Goal: Task Accomplishment & Management: Manage account settings

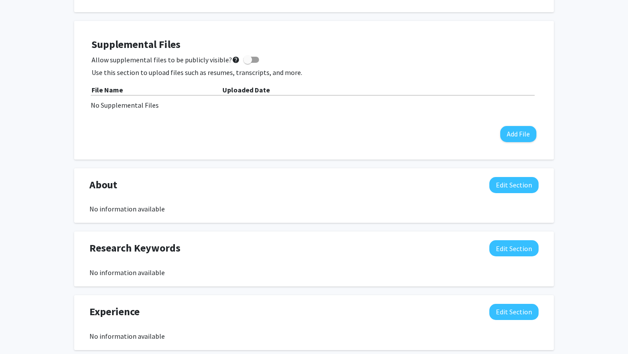
scroll to position [230, 0]
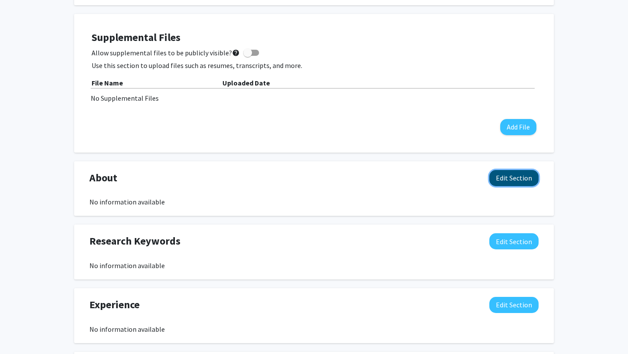
click at [513, 180] on button "Edit Section" at bounding box center [513, 178] width 49 height 16
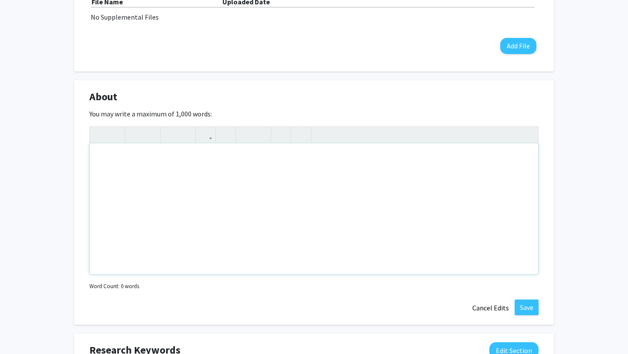
scroll to position [313, 0]
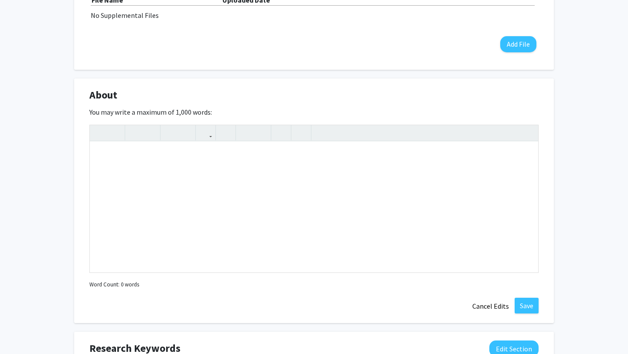
drag, startPoint x: 218, startPoint y: 113, endPoint x: 89, endPoint y: 95, distance: 129.9
click at [89, 95] on div "About Edit Section You may write a maximum of 1,000 words: Insert link Remove l…" at bounding box center [314, 201] width 480 height 245
copy div "About Edit Section You may write a maximum of 1,000 words:"
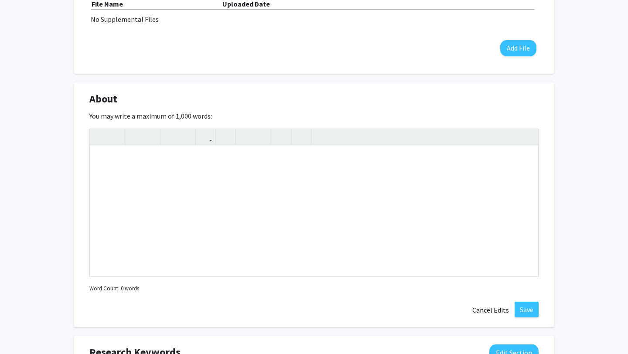
scroll to position [298, 0]
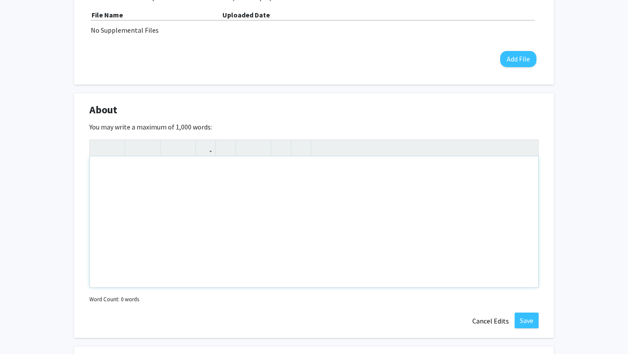
click at [259, 194] on div "Note to users with screen readers: Please deactivate our accessibility plugin f…" at bounding box center [314, 222] width 448 height 131
paste div "Note to users with screen readers: Please deactivate our accessibility plugin f…"
type textarea "<l>I do s ametco Adipis Elitsedd (Eiu-Temporinci) utlab et dol Magnaaliqu en Ad…"
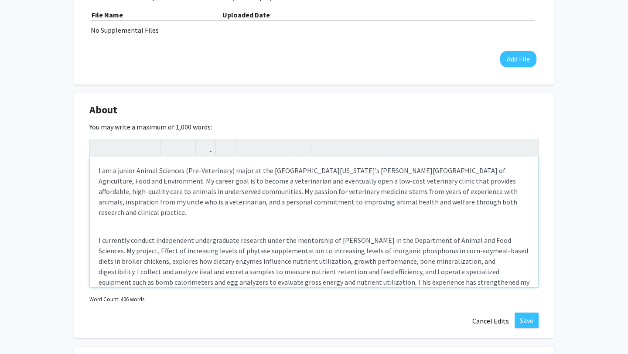
click at [97, 172] on div "I am a junior Animal Sciences (Pre-Veterinary) major at the [GEOGRAPHIC_DATA][U…" at bounding box center [314, 222] width 448 height 131
click at [98, 232] on div "I am a junior Animal Sciences (Pre-Veterinary) major at the [GEOGRAPHIC_DATA][U…" at bounding box center [314, 222] width 448 height 131
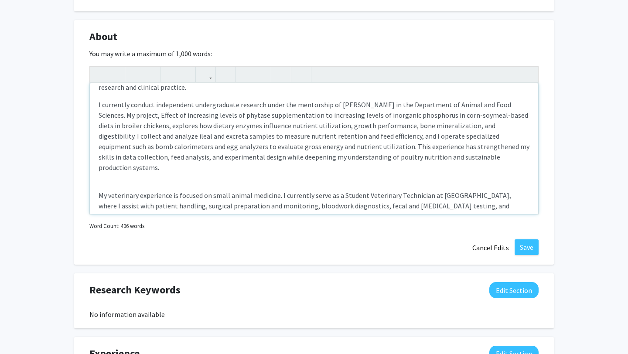
scroll to position [68, 0]
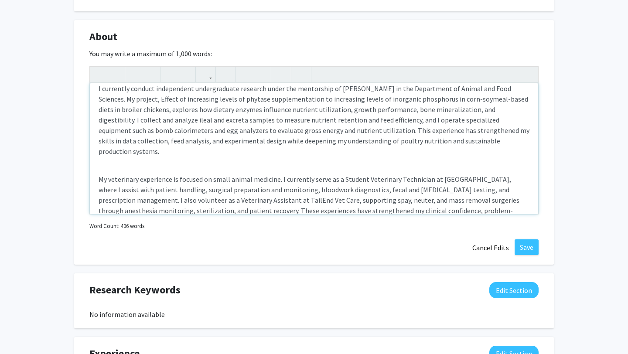
click at [99, 174] on p "My veterinary experience is focused on small animal medicine. I currently serve…" at bounding box center [314, 200] width 431 height 52
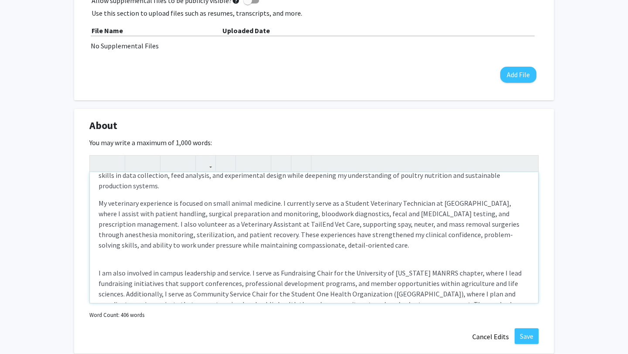
scroll to position [123, 0]
click at [99, 267] on p "I am also involved in campus leadership and service. I serve as Fundraising Cha…" at bounding box center [314, 293] width 431 height 52
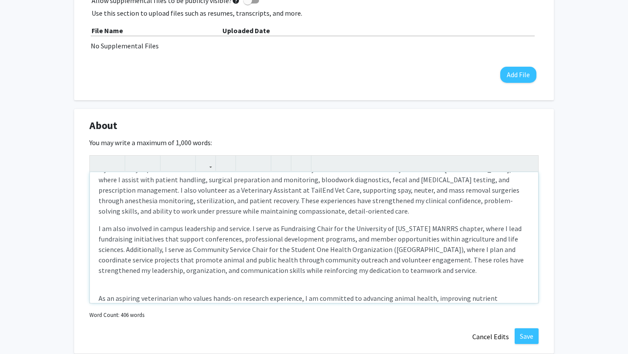
scroll to position [162, 0]
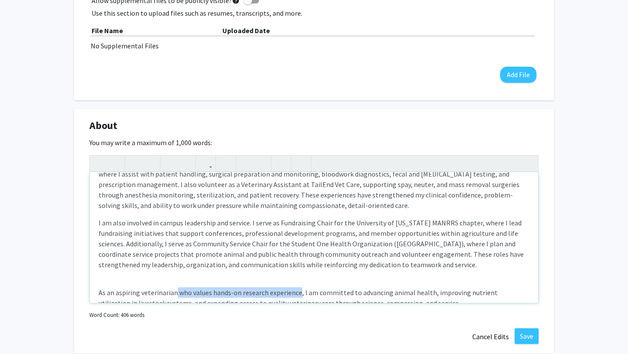
drag, startPoint x: 298, startPoint y: 271, endPoint x: 176, endPoint y: 274, distance: 121.7
click at [176, 287] on p "As an aspiring veterinarian who values hands-on research experience, I am commi…" at bounding box center [314, 297] width 431 height 21
click at [99, 287] on p "As an aspiring veterinarian, I am committed to advancing animal health, improvi…" at bounding box center [314, 297] width 431 height 21
type textarea "<l>I do s ametco Adipis Elitsedd (Eiu-Temporinci) utlab et dol Magnaaliqu en Ad…"
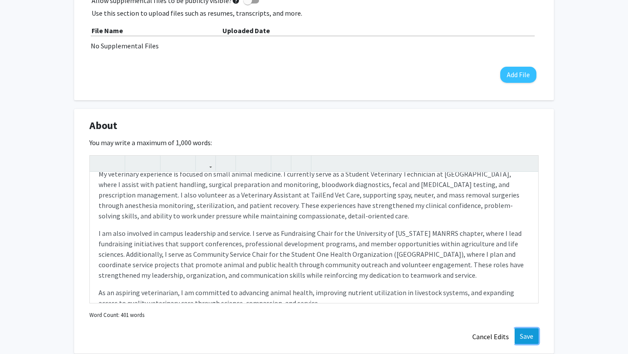
click at [520, 333] on button "Save" at bounding box center [527, 336] width 24 height 16
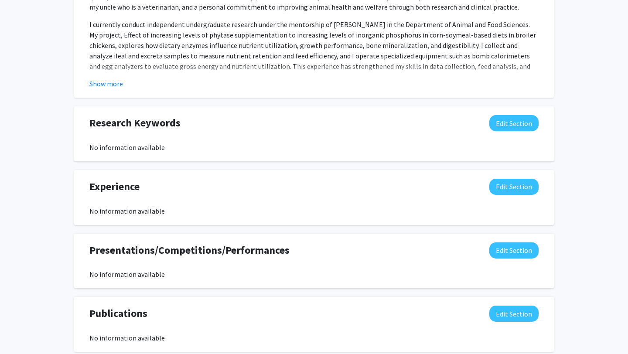
scroll to position [458, 0]
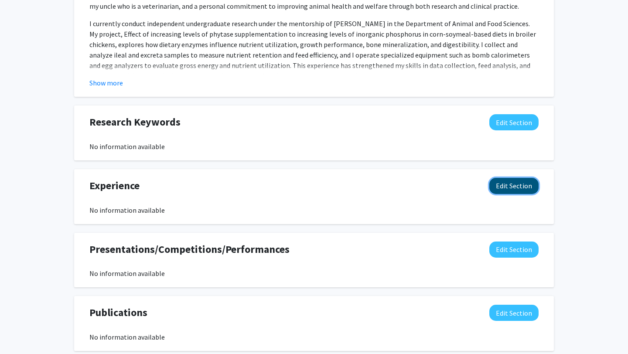
click at [507, 188] on button "Edit Section" at bounding box center [513, 186] width 49 height 16
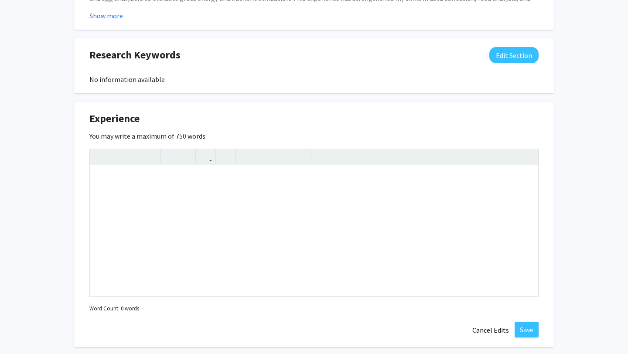
scroll to position [556, 0]
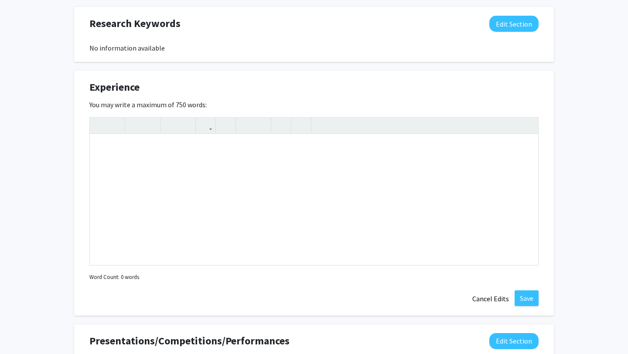
drag, startPoint x: 214, startPoint y: 105, endPoint x: 80, endPoint y: 79, distance: 136.5
click at [80, 79] on div "Experience Edit Section You may write a maximum of 750 words: Insert link Remov…" at bounding box center [314, 193] width 480 height 245
copy div "Experience Edit Section You may write a maximum of 750 words:"
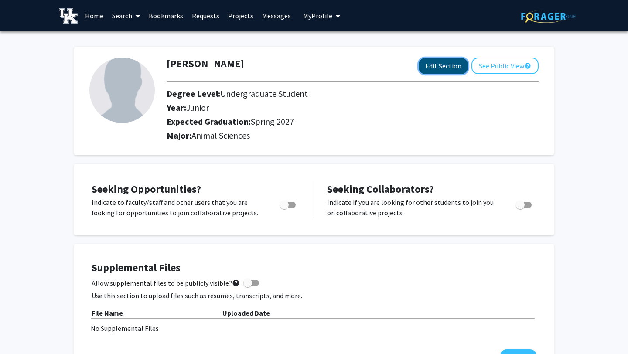
click at [345, 66] on button "Edit Section" at bounding box center [443, 66] width 49 height 16
select select "junior"
select select "37: spring_2027"
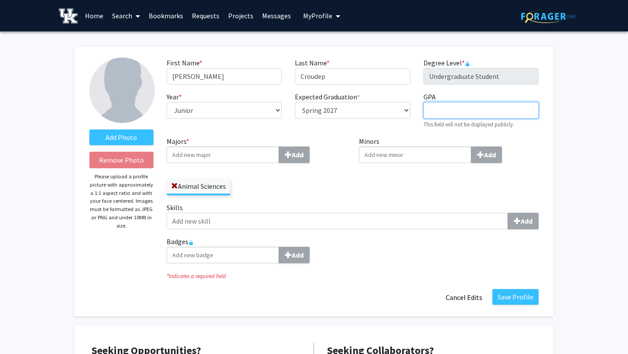
click at [345, 112] on input "GPA required" at bounding box center [481, 110] width 115 height 17
type input "3.72"
click at [226, 155] on input "Majors * Add" at bounding box center [223, 155] width 113 height 17
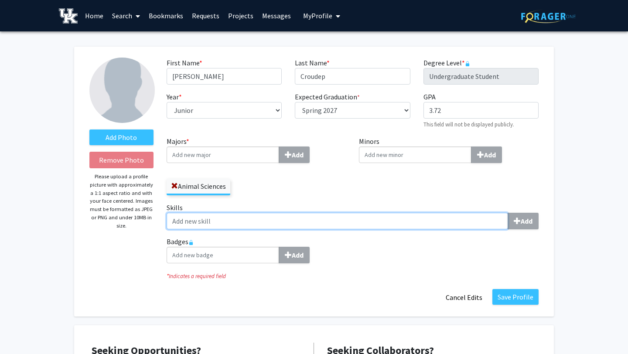
click at [207, 221] on input "Skills Add" at bounding box center [338, 221] width 342 height 17
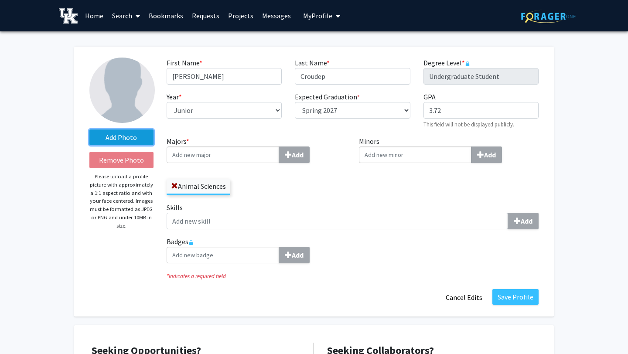
click at [128, 138] on label "Add Photo" at bounding box center [121, 138] width 64 height 16
click at [0, 0] on input "Add Photo" at bounding box center [0, 0] width 0 height 0
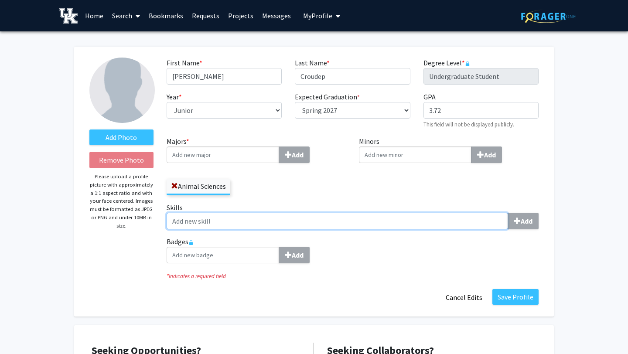
click at [193, 217] on input "Skills Add" at bounding box center [338, 221] width 342 height 17
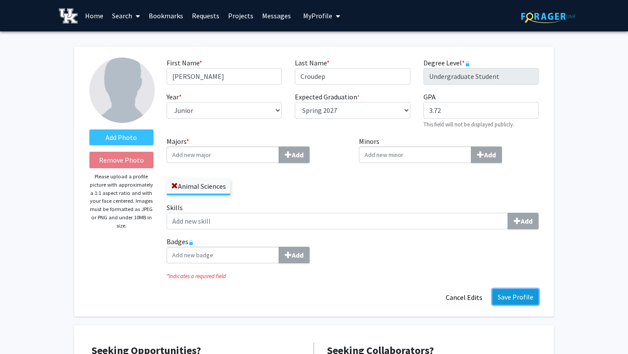
click at [345, 304] on button "Save Profile" at bounding box center [516, 297] width 46 height 16
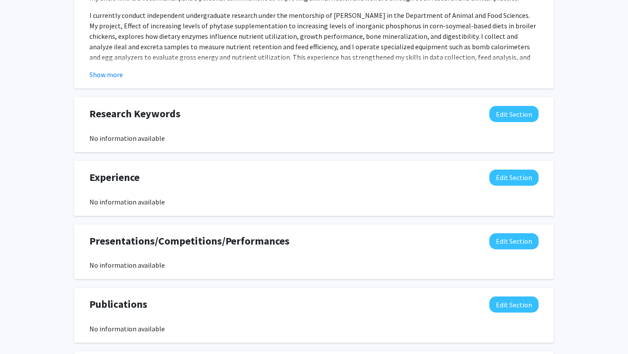
scroll to position [485, 0]
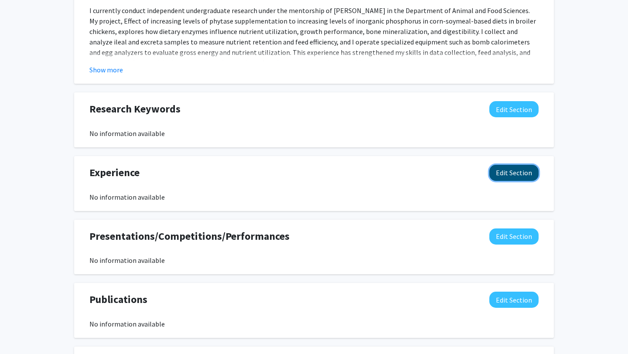
click at [345, 178] on button "Edit Section" at bounding box center [513, 173] width 49 height 16
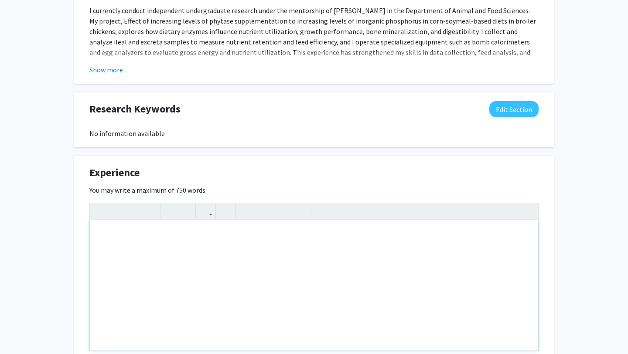
click at [181, 262] on div "Note to users with screen readers: Please deactivate our accessibility plugin f…" at bounding box center [314, 285] width 448 height 131
paste div "Note to users with screen readers: Please deactivate our accessibility plugin f…"
type textarea "<p>My academic and professional experiences have centered on developing a stron…"
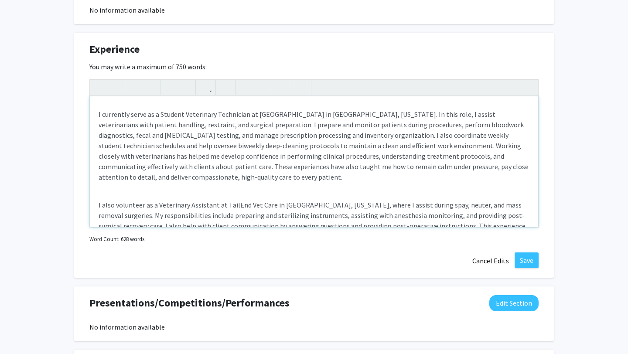
scroll to position [0, 0]
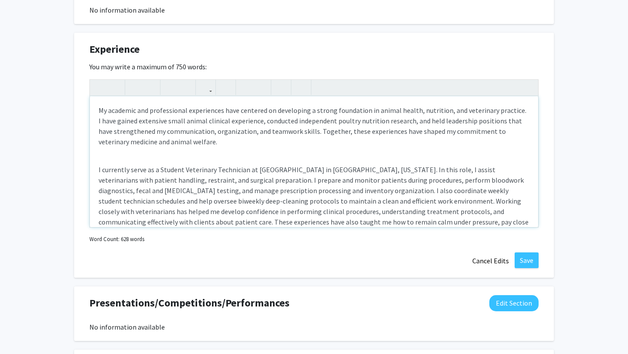
click at [96, 171] on div "My academic and professional experiences have centered on developing a strong f…" at bounding box center [314, 161] width 448 height 131
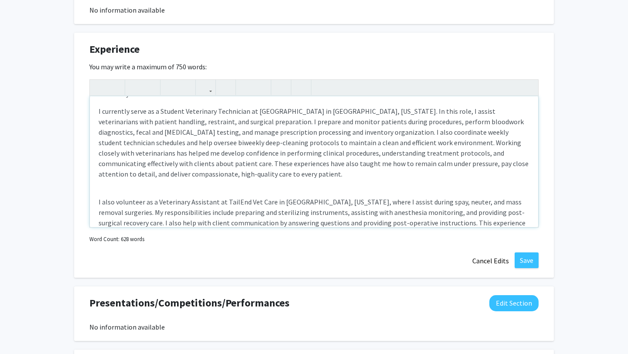
scroll to position [71, 0]
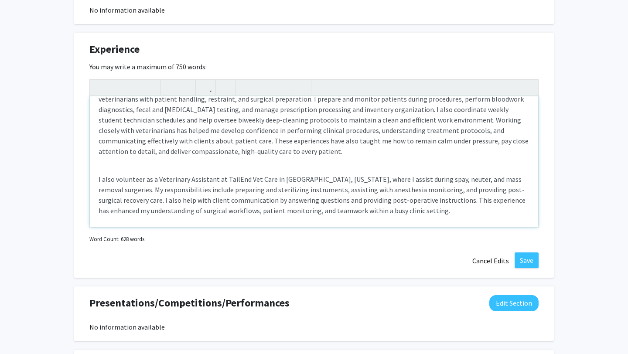
click at [97, 181] on div "My academic and professional experiences have centered on developing a strong f…" at bounding box center [314, 161] width 448 height 131
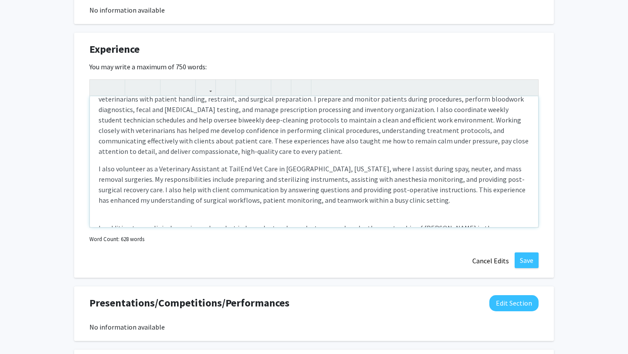
scroll to position [108, 0]
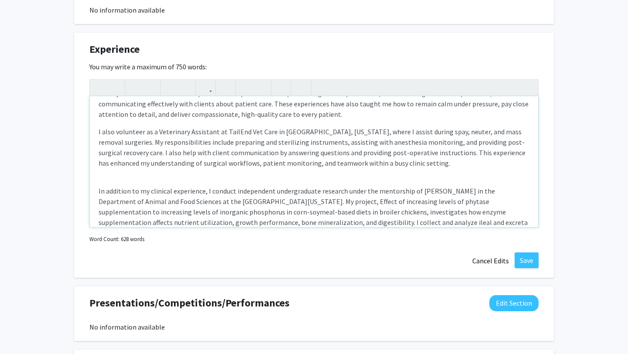
click at [98, 193] on div "My academic and professional experiences have centered on developing a strong f…" at bounding box center [314, 161] width 448 height 131
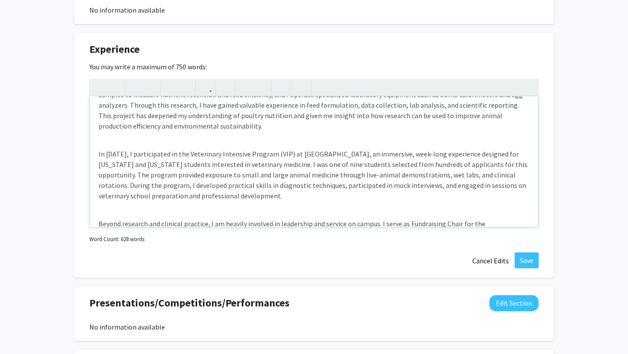
scroll to position [239, 0]
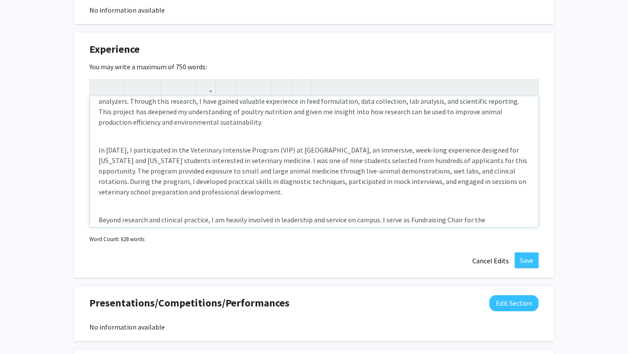
click at [98, 141] on div "My academic and professional experiences have centered on developing a strong f…" at bounding box center [314, 161] width 448 height 131
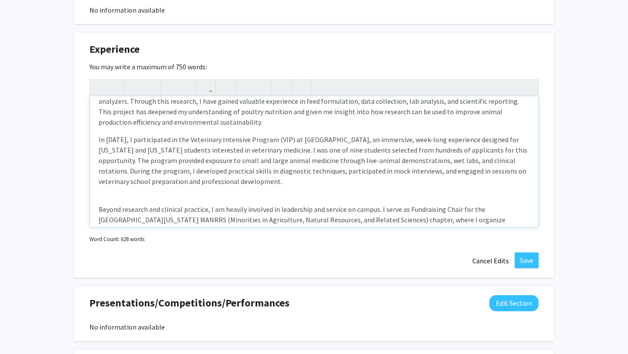
click at [97, 199] on div "My academic and professional experiences have centered on developing a strong f…" at bounding box center [314, 161] width 448 height 131
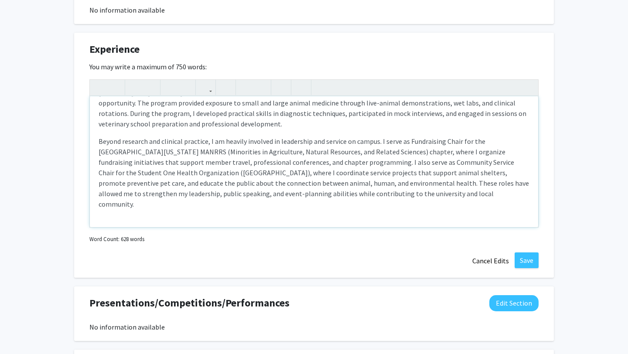
scroll to position [323, 0]
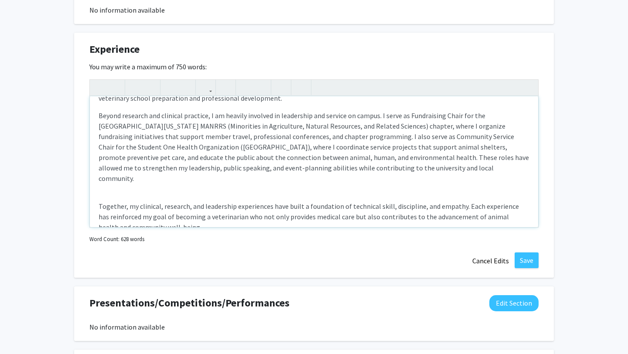
click at [99, 201] on p "Together, my clinical, research, and leadership experiences have built a founda…" at bounding box center [314, 216] width 431 height 31
type textarea "<p>My academic and professional experiences have centered on developing a stron…"
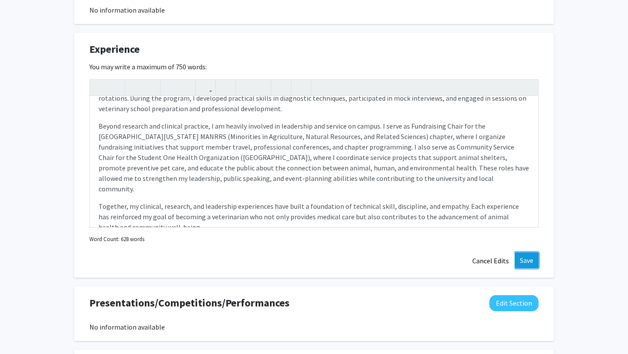
click at [345, 259] on button "Save" at bounding box center [527, 261] width 24 height 16
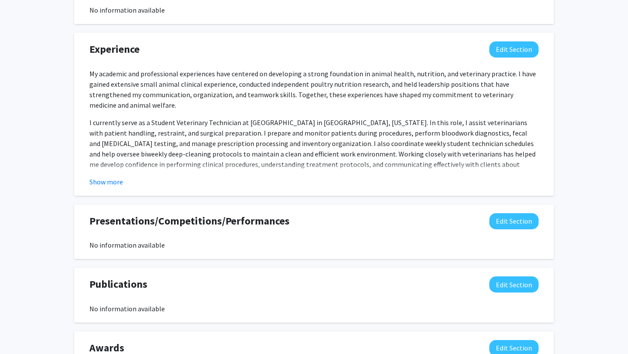
click at [345, 225] on button "Edit Section" at bounding box center [513, 221] width 49 height 16
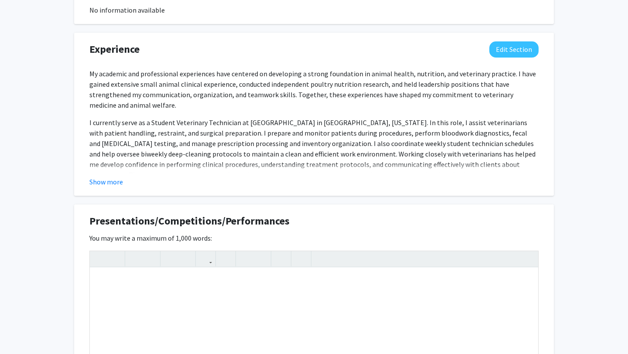
drag, startPoint x: 216, startPoint y: 237, endPoint x: 79, endPoint y: 225, distance: 136.7
click at [79, 225] on div "Presentations/Competitions/Performances Edit Section You may write a maximum of…" at bounding box center [314, 327] width 480 height 245
copy div "Presentations/Competitions/Performances Edit Section You may write a maximum of…"
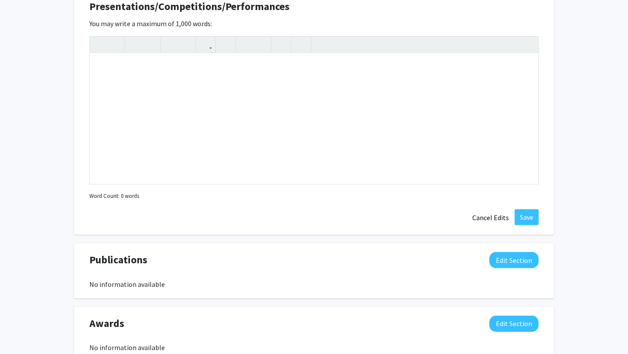
scroll to position [867, 0]
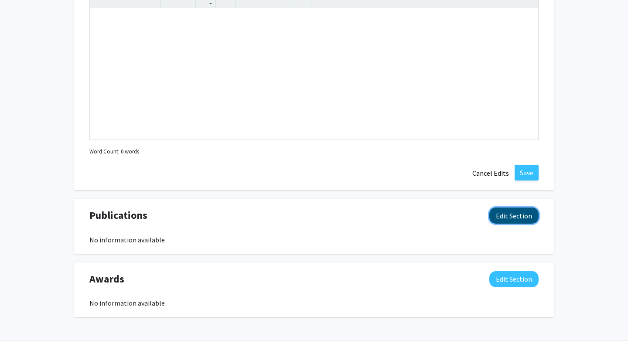
click at [345, 218] on button "Edit Section" at bounding box center [513, 216] width 49 height 16
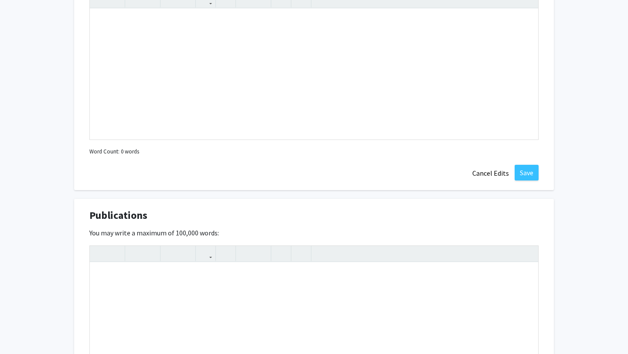
drag, startPoint x: 234, startPoint y: 236, endPoint x: 69, endPoint y: 219, distance: 165.3
copy div "Publications Edit Section You may write a maximum of 100,000 words:"
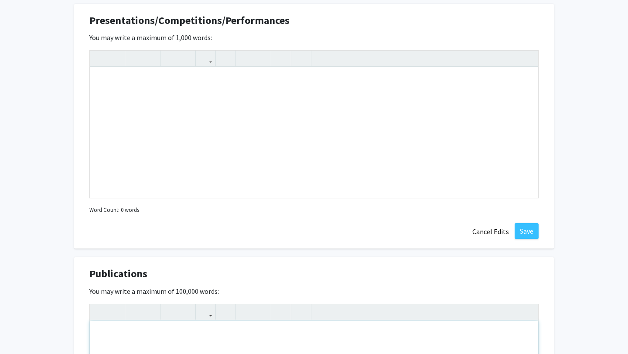
scroll to position [729, 0]
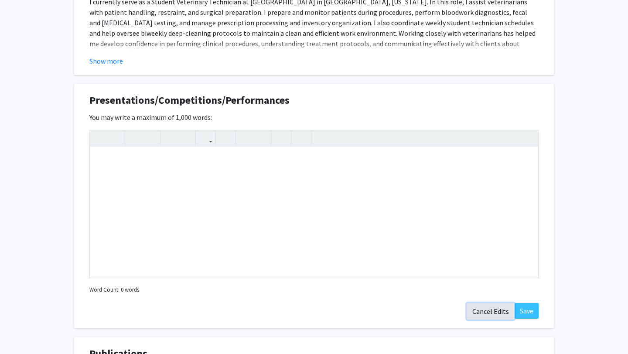
click at [345, 317] on button "Cancel Edits" at bounding box center [491, 311] width 48 height 17
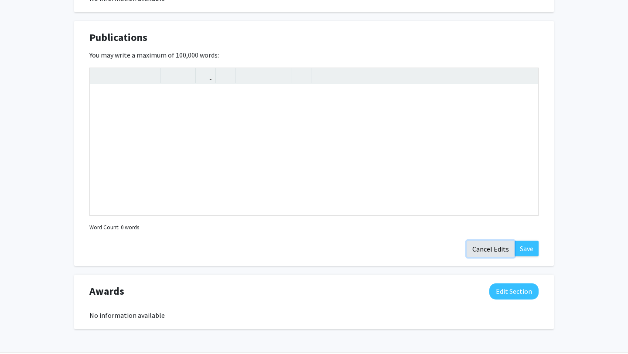
click at [345, 249] on button "Cancel Edits" at bounding box center [491, 249] width 48 height 17
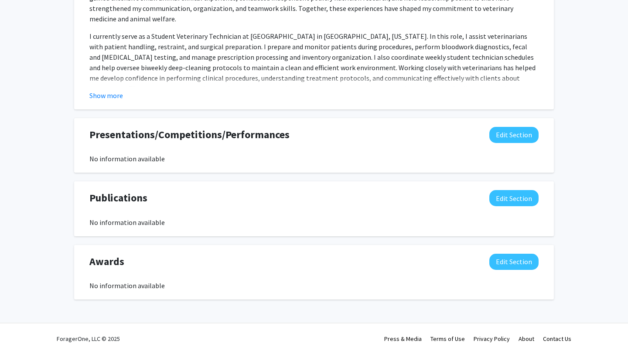
scroll to position [695, 0]
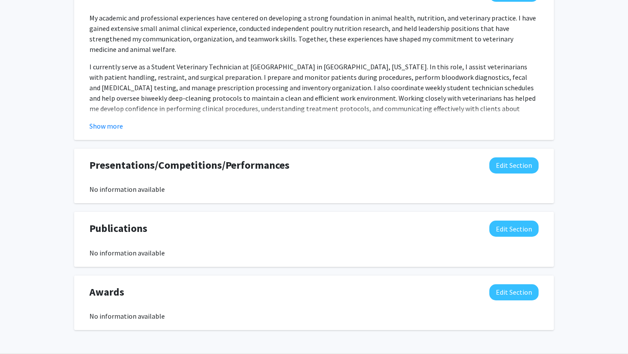
scroll to position [663, 0]
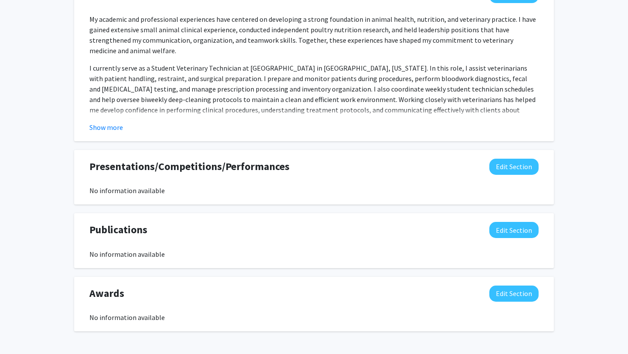
click at [247, 57] on div "My academic and professional experiences have centered on developing a strong f…" at bounding box center [313, 223] width 449 height 419
click at [325, 61] on div "My academic and professional experiences have centered on developing a strong f…" at bounding box center [313, 223] width 449 height 419
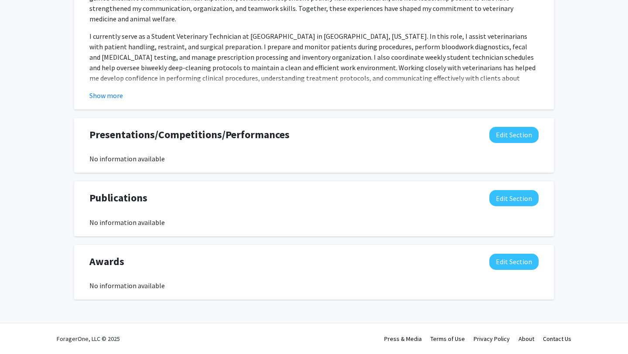
scroll to position [0, 0]
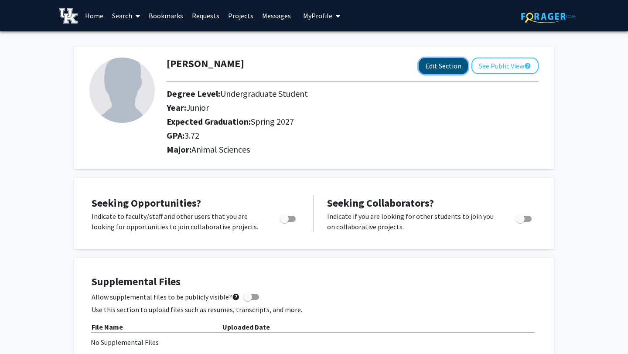
click at [345, 66] on button "Edit Section" at bounding box center [443, 66] width 49 height 16
select select "junior"
select select "37: spring_2027"
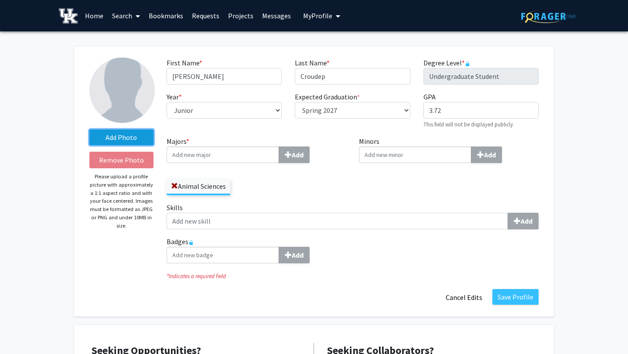
click at [141, 141] on label "Add Photo" at bounding box center [121, 138] width 64 height 16
click at [0, 0] on input "Add Photo" at bounding box center [0, 0] width 0 height 0
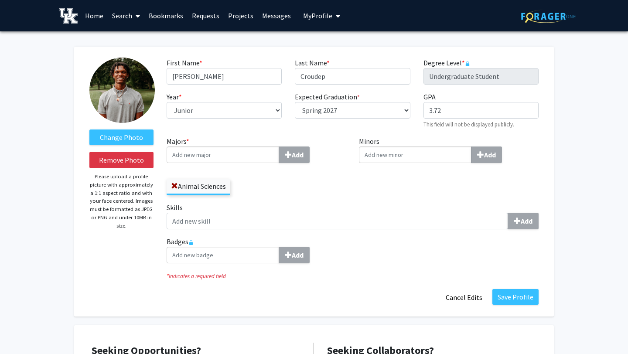
drag, startPoint x: 113, startPoint y: 81, endPoint x: 135, endPoint y: 112, distance: 37.8
click at [130, 137] on label "Change Photo" at bounding box center [121, 138] width 64 height 16
click at [0, 0] on input "Change Photo" at bounding box center [0, 0] width 0 height 0
click at [128, 162] on button "Remove Photo" at bounding box center [121, 160] width 64 height 17
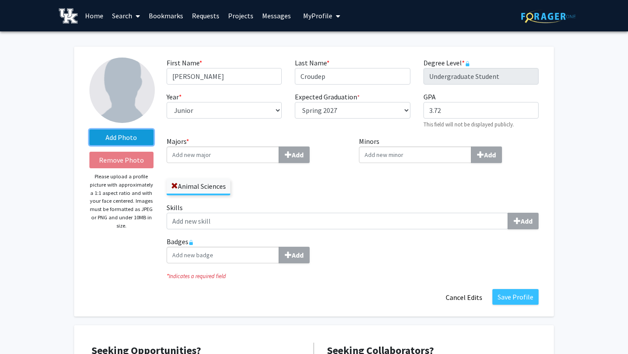
click at [130, 139] on label "Add Photo" at bounding box center [121, 138] width 64 height 16
click at [0, 0] on input "Add Photo" at bounding box center [0, 0] width 0 height 0
click at [122, 135] on label "Add Photo" at bounding box center [121, 138] width 64 height 16
click at [0, 0] on input "Add Photo" at bounding box center [0, 0] width 0 height 0
click at [138, 136] on label "Add Photo" at bounding box center [121, 138] width 64 height 16
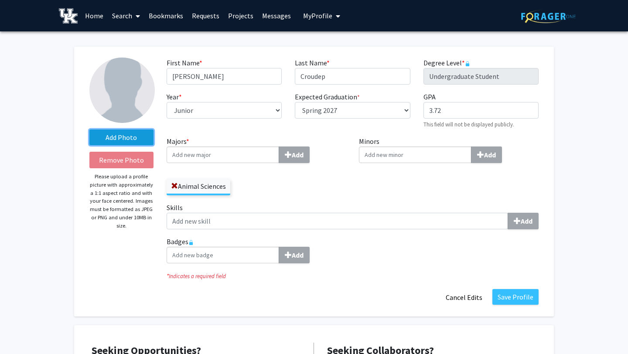
click at [0, 0] on input "Add Photo" at bounding box center [0, 0] width 0 height 0
